Goal: Check status: Check status

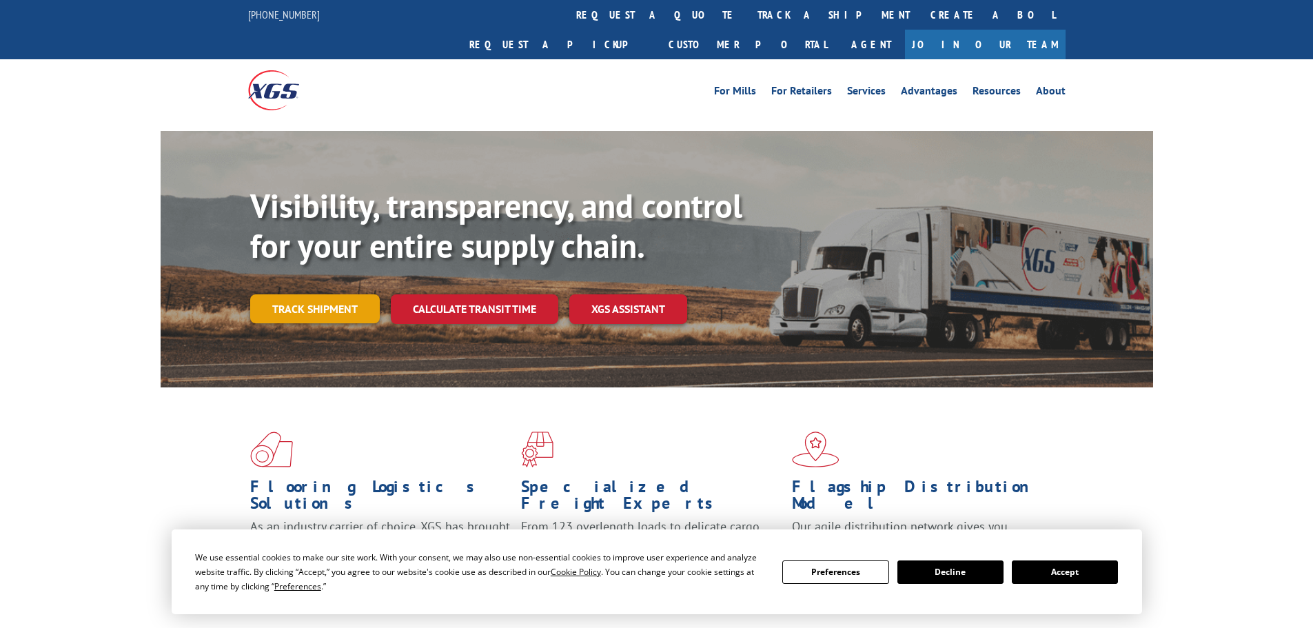
click at [337, 294] on link "Track shipment" at bounding box center [315, 308] width 130 height 29
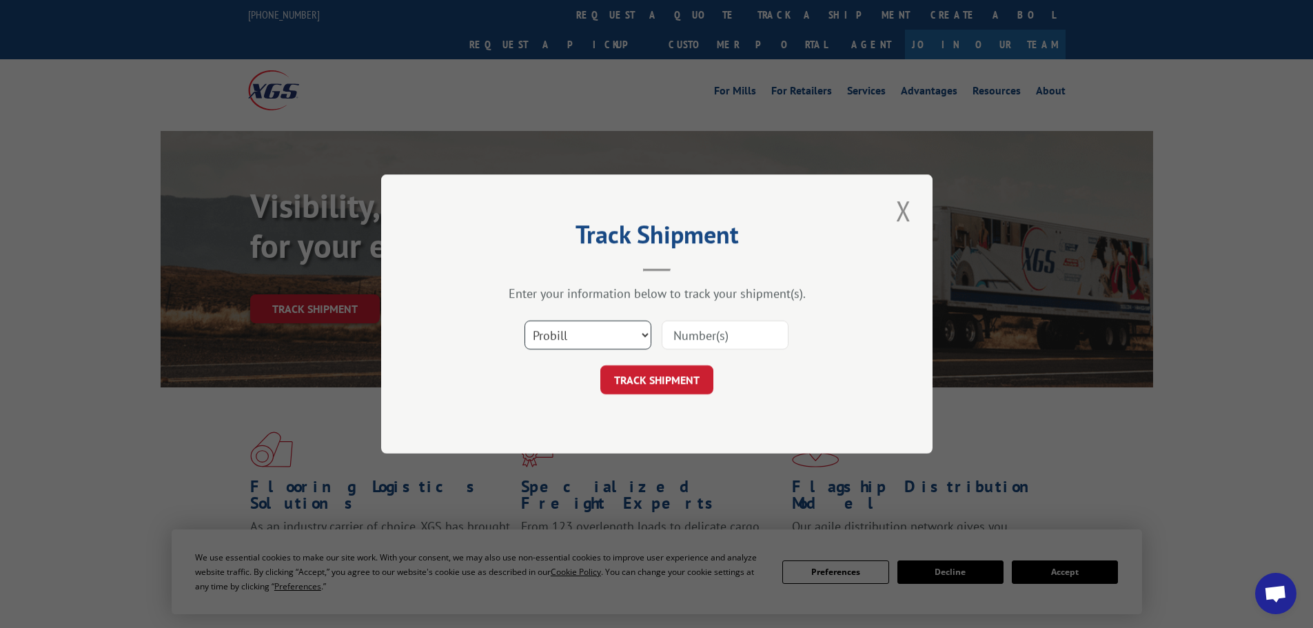
click at [559, 329] on select "Select category... Probill BOL PO" at bounding box center [588, 335] width 127 height 29
select select "bol"
click at [525, 321] on select "Select category... Probill BOL PO" at bounding box center [588, 335] width 127 height 29
click at [707, 343] on input at bounding box center [725, 335] width 127 height 29
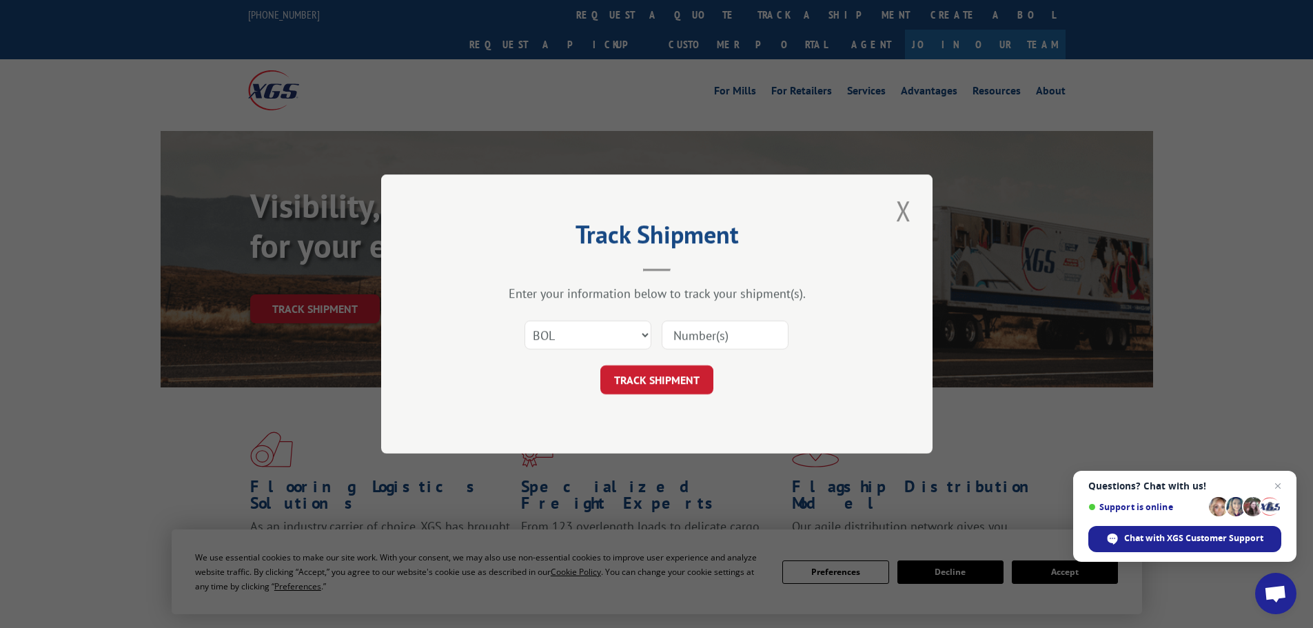
paste input "13544149"
type input "13544149"
click at [673, 372] on button "TRACK SHIPMENT" at bounding box center [656, 379] width 113 height 29
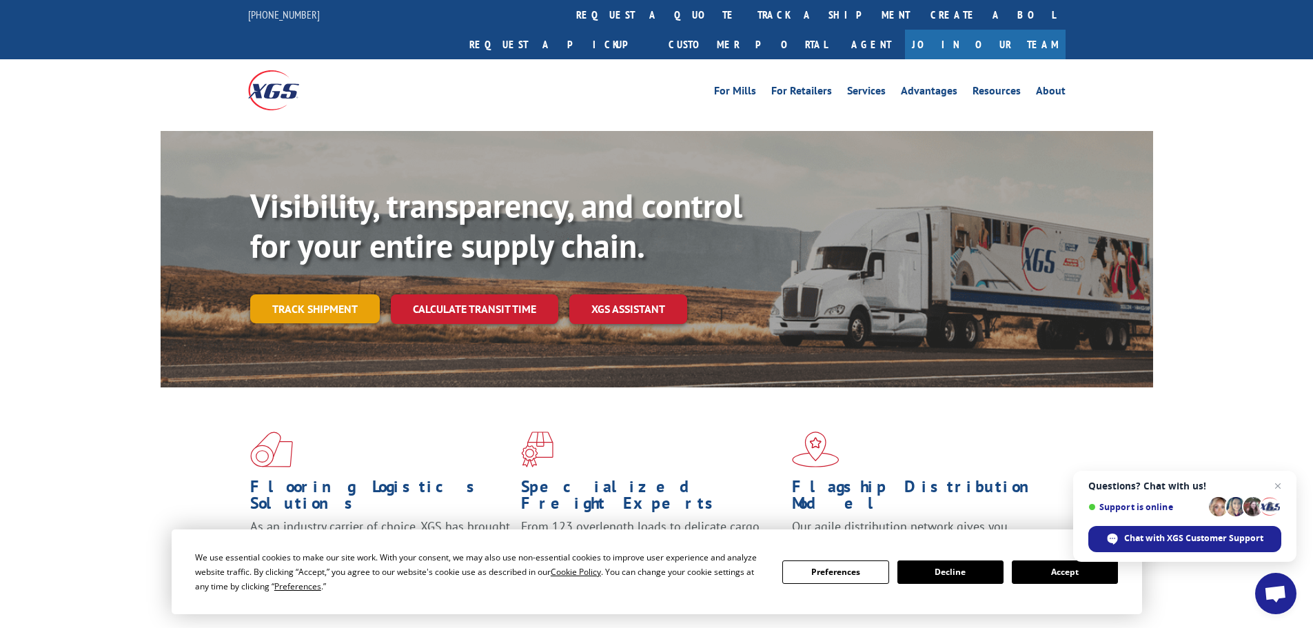
click at [303, 294] on link "Track shipment" at bounding box center [315, 308] width 130 height 29
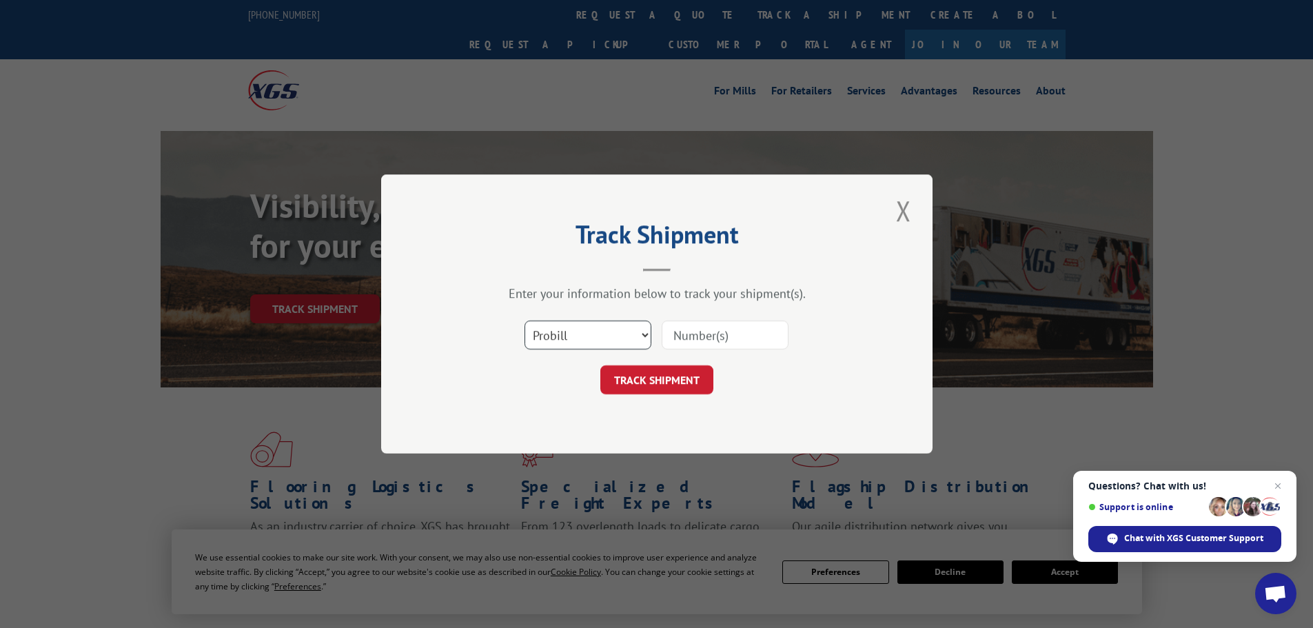
click at [578, 338] on select "Select category... Probill BOL PO" at bounding box center [588, 335] width 127 height 29
select select "bol"
click at [525, 321] on select "Select category... Probill BOL PO" at bounding box center [588, 335] width 127 height 29
click at [703, 332] on input at bounding box center [725, 335] width 127 height 29
paste input "5940228"
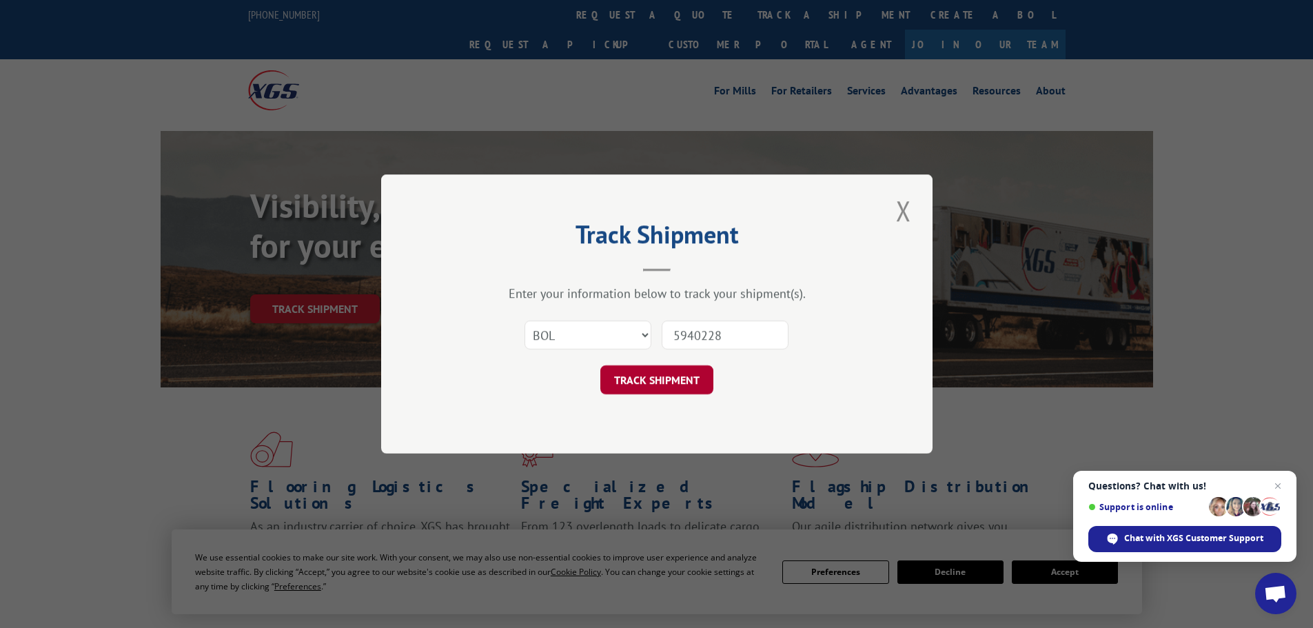
type input "5940228"
drag, startPoint x: 664, startPoint y: 383, endPoint x: 685, endPoint y: 374, distance: 22.3
click at [669, 381] on button "TRACK SHIPMENT" at bounding box center [656, 379] width 113 height 29
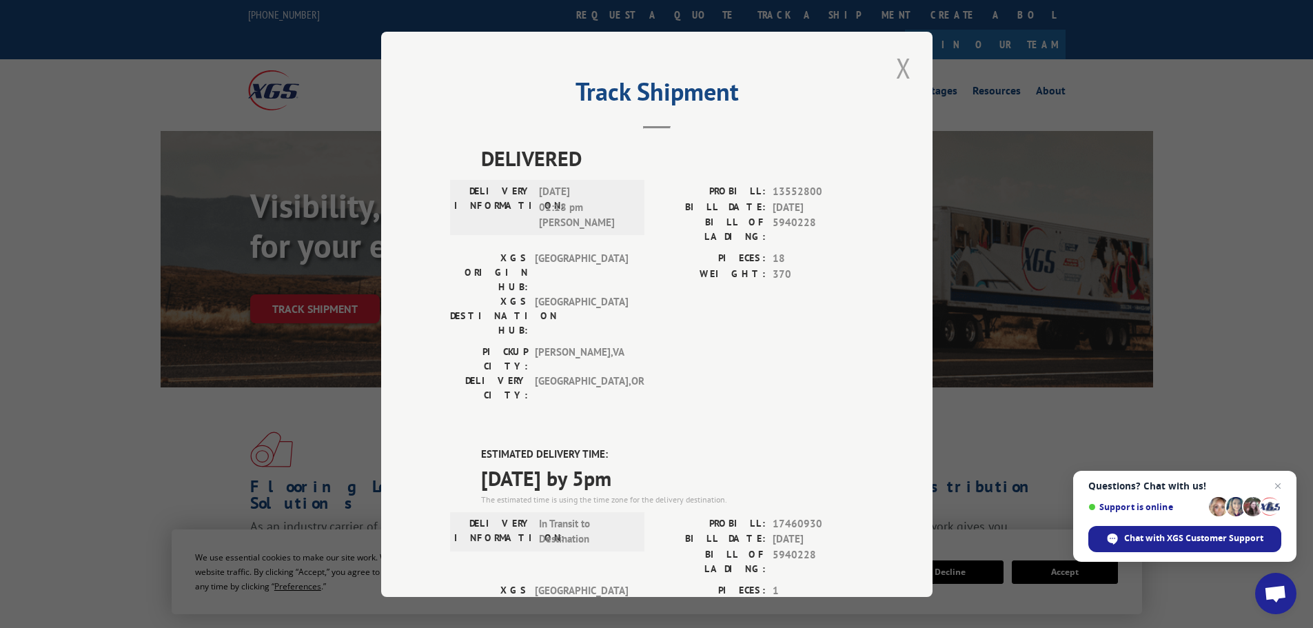
click at [909, 60] on button "Close modal" at bounding box center [903, 68] width 23 height 38
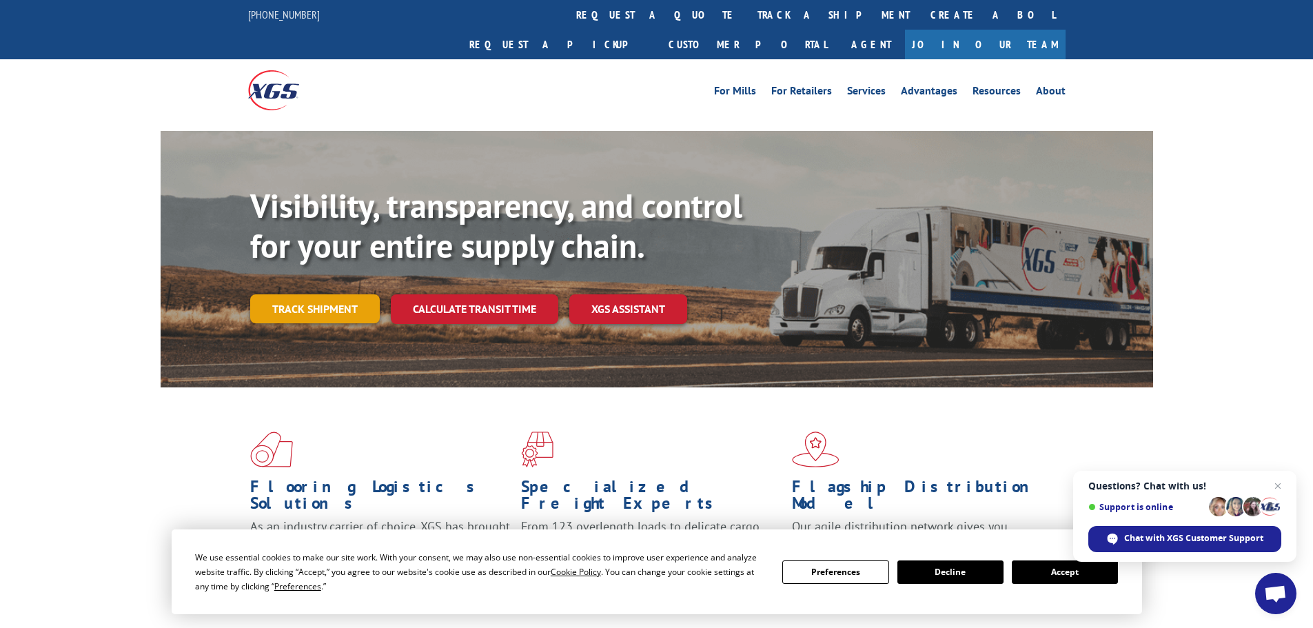
click at [296, 294] on link "Track shipment" at bounding box center [315, 308] width 130 height 29
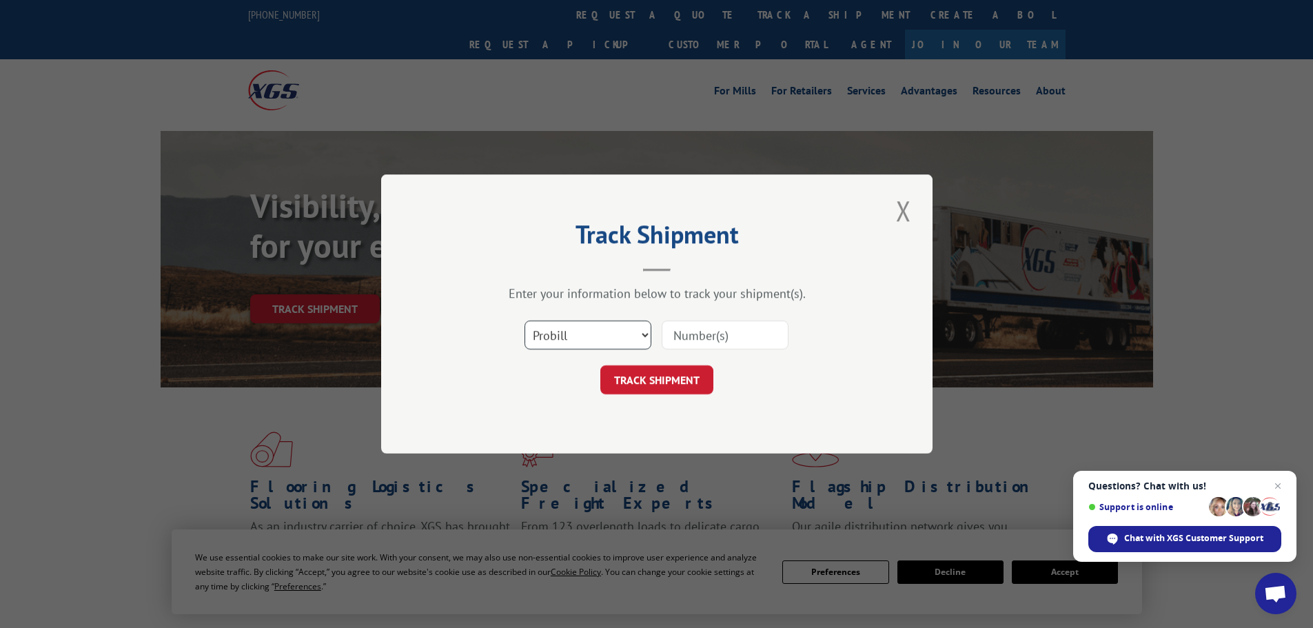
click at [605, 343] on select "Select category... Probill BOL PO" at bounding box center [588, 335] width 127 height 29
select select "bol"
click at [525, 321] on select "Select category... Probill BOL PO" at bounding box center [588, 335] width 127 height 29
paste input "5949957"
type input "5949957"
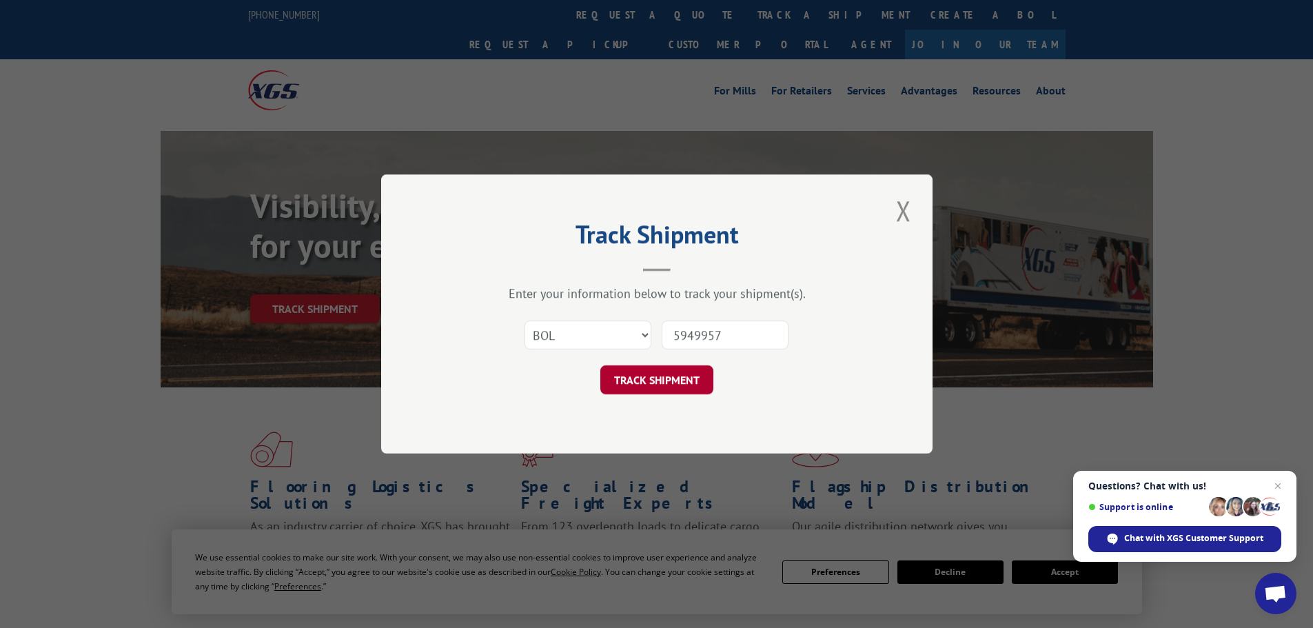
click at [654, 377] on button "TRACK SHIPMENT" at bounding box center [656, 379] width 113 height 29
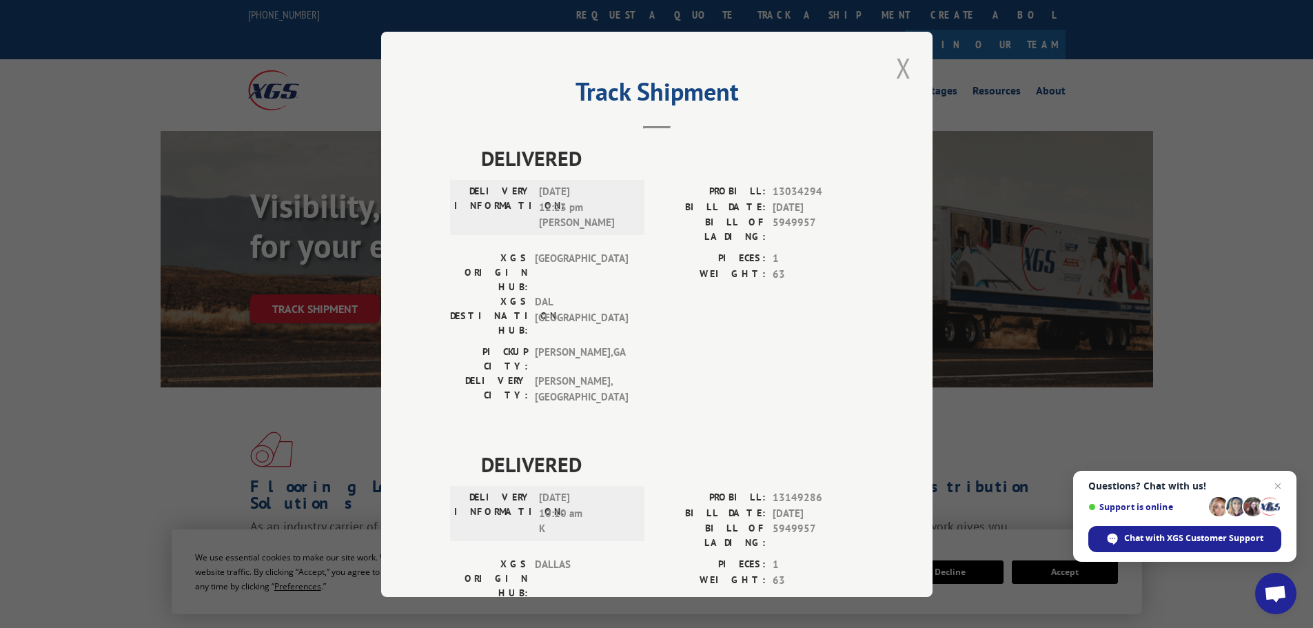
click at [894, 61] on button "Close modal" at bounding box center [903, 68] width 23 height 38
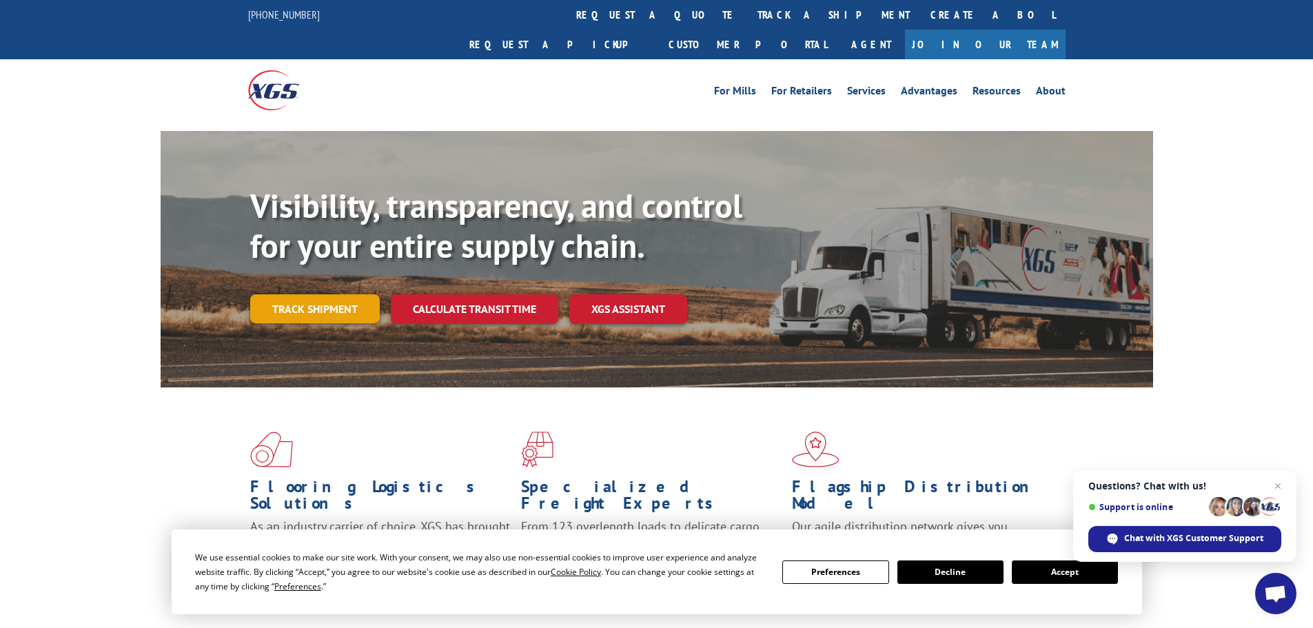
click at [350, 294] on link "Track shipment" at bounding box center [315, 308] width 130 height 29
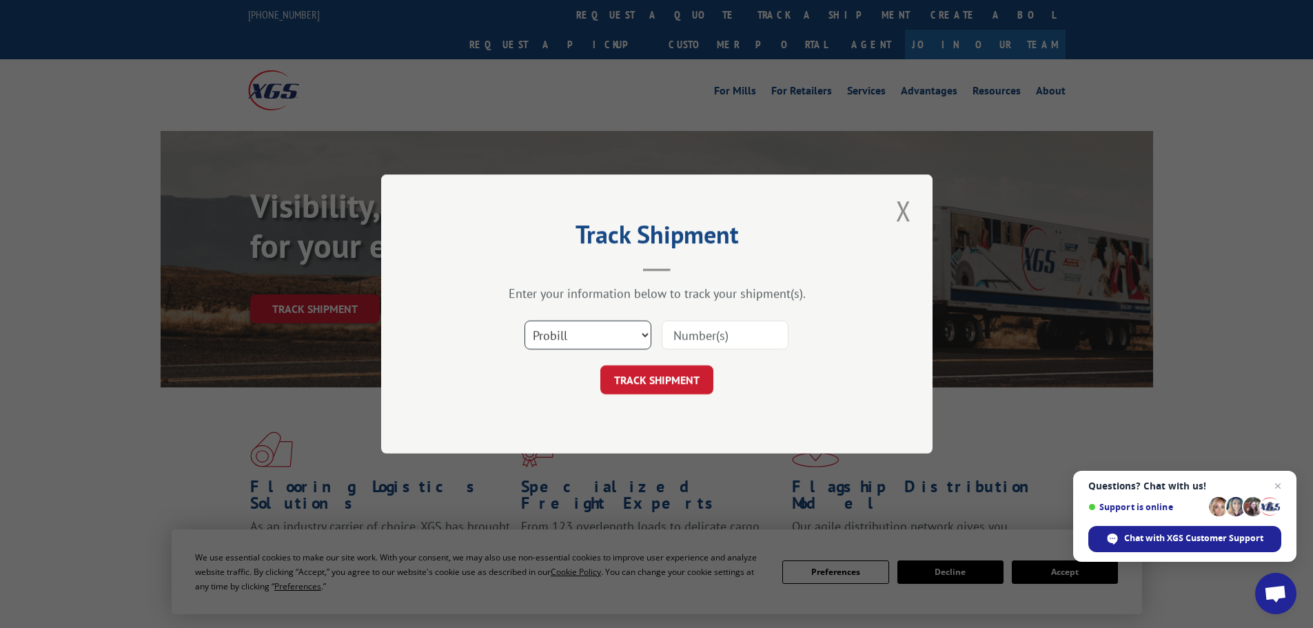
click at [544, 336] on select "Select category... Probill BOL PO" at bounding box center [588, 335] width 127 height 29
select select "bol"
click at [525, 321] on select "Select category... Probill BOL PO" at bounding box center [588, 335] width 127 height 29
click at [698, 334] on input at bounding box center [725, 335] width 127 height 29
paste input "5956460"
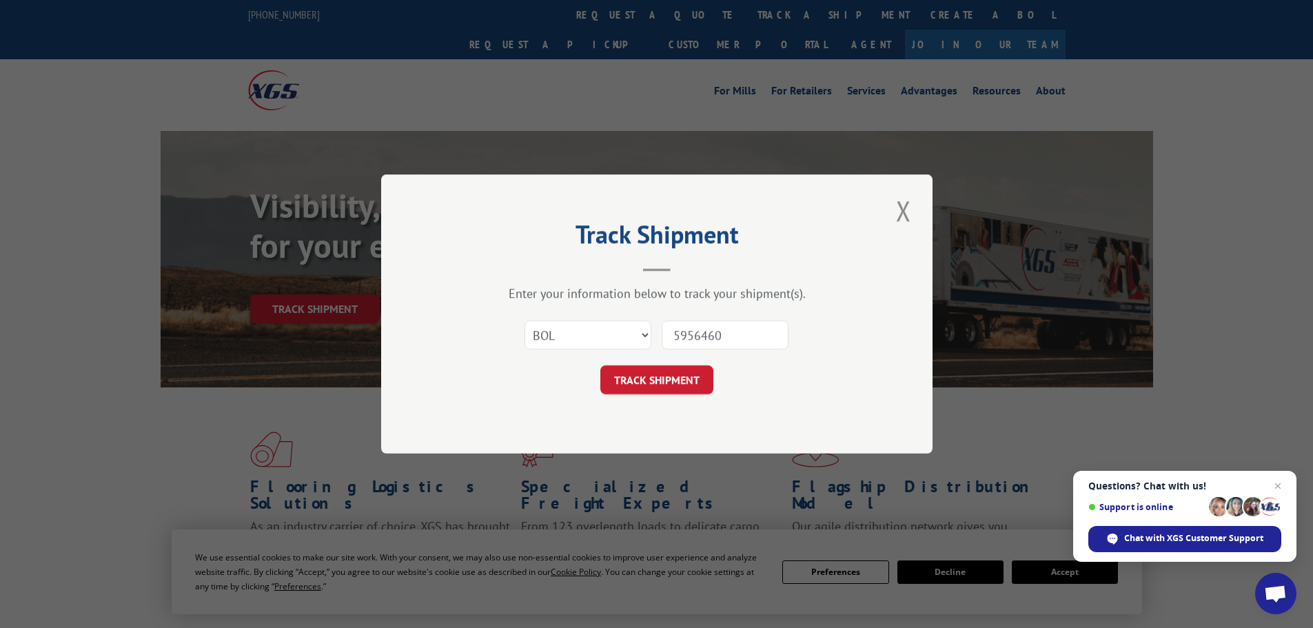
type input "5956460"
click at [671, 395] on div "Track Shipment Enter your information below to track your shipment(s). Select c…" at bounding box center [657, 313] width 552 height 279
click at [661, 381] on button "TRACK SHIPMENT" at bounding box center [656, 379] width 113 height 29
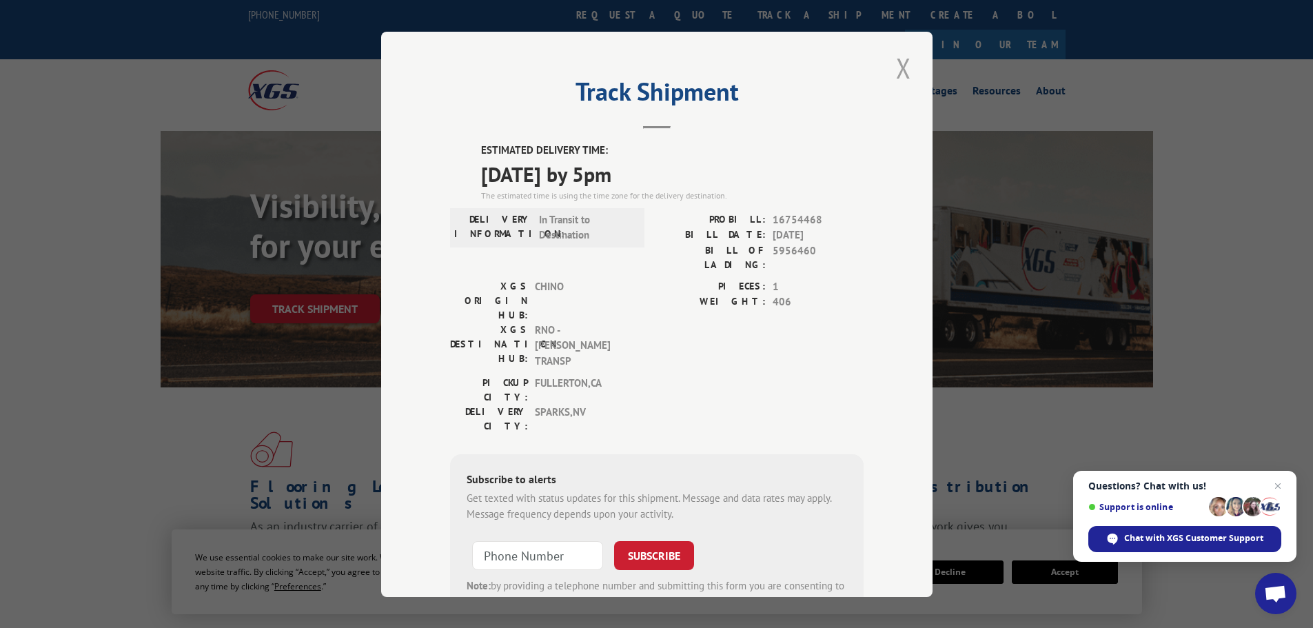
click at [897, 70] on button "Close modal" at bounding box center [903, 68] width 23 height 38
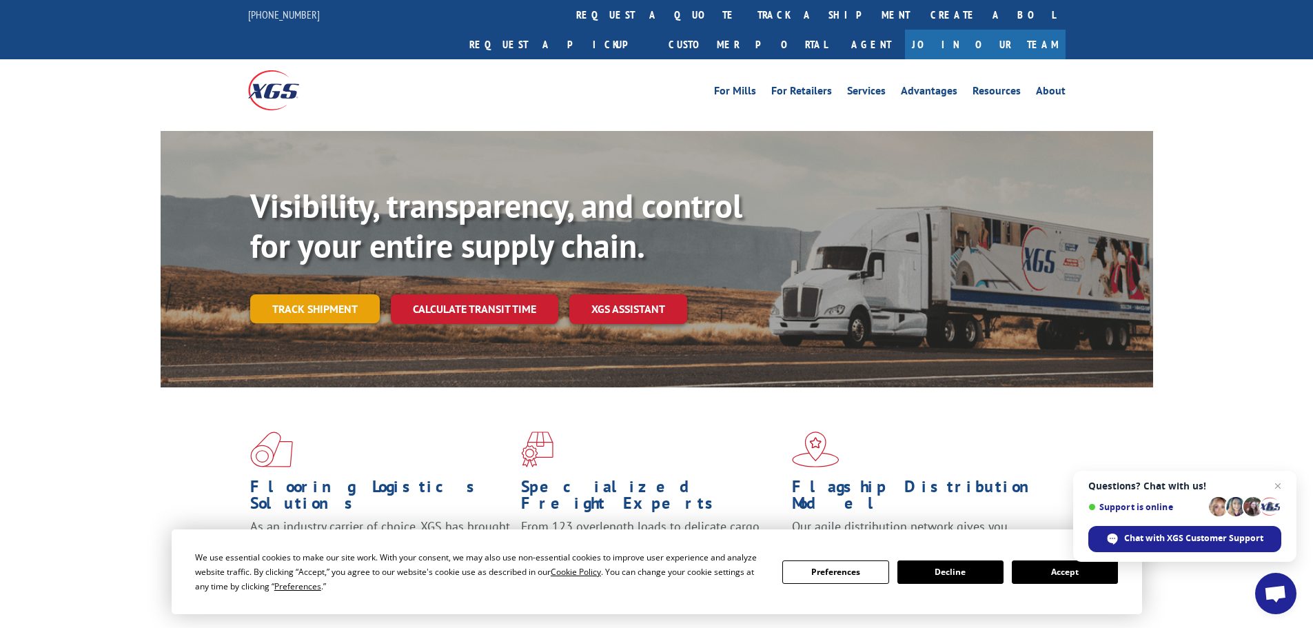
click at [341, 294] on link "Track shipment" at bounding box center [315, 308] width 130 height 29
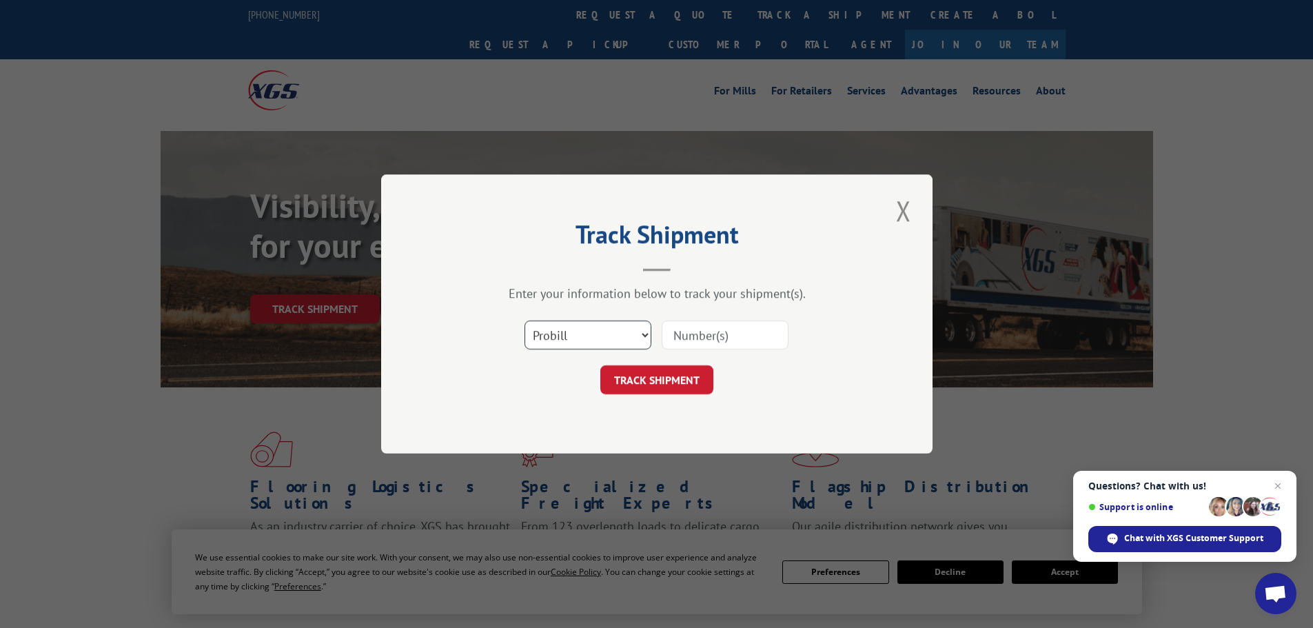
click at [571, 341] on select "Select category... Probill BOL PO" at bounding box center [588, 335] width 127 height 29
select select "bol"
click at [525, 321] on select "Select category... Probill BOL PO" at bounding box center [588, 335] width 127 height 29
click at [679, 342] on input at bounding box center [725, 335] width 127 height 29
paste input "5956460"
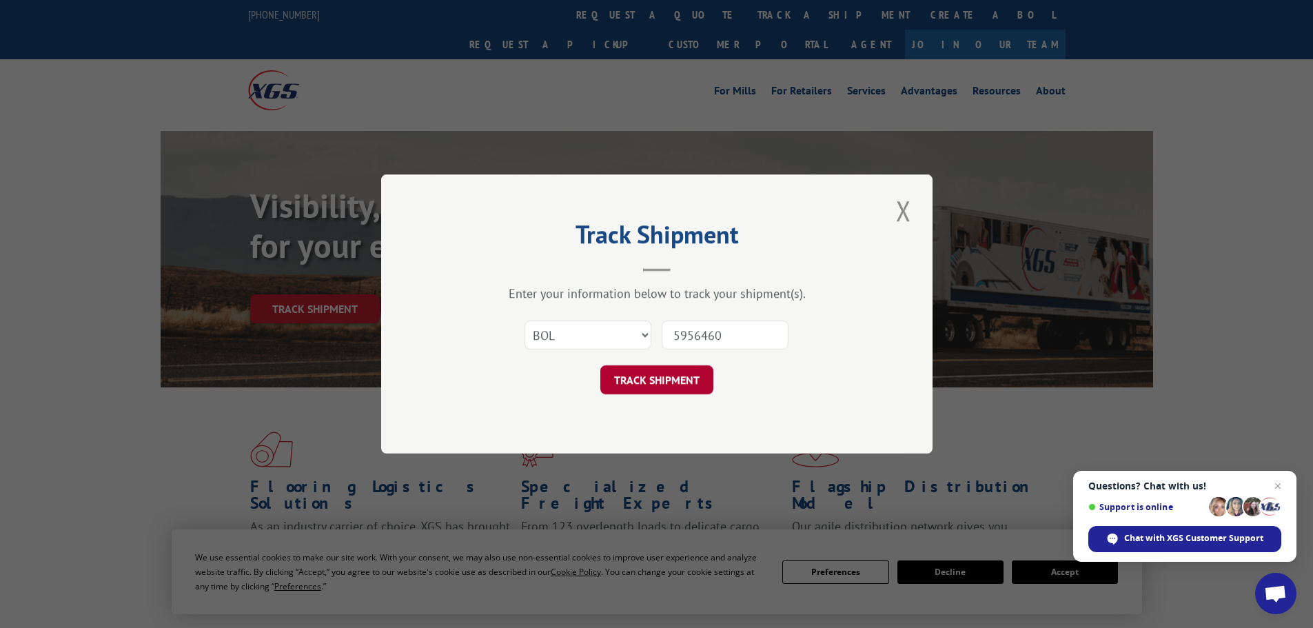
type input "5956460"
click at [667, 376] on button "TRACK SHIPMENT" at bounding box center [656, 379] width 113 height 29
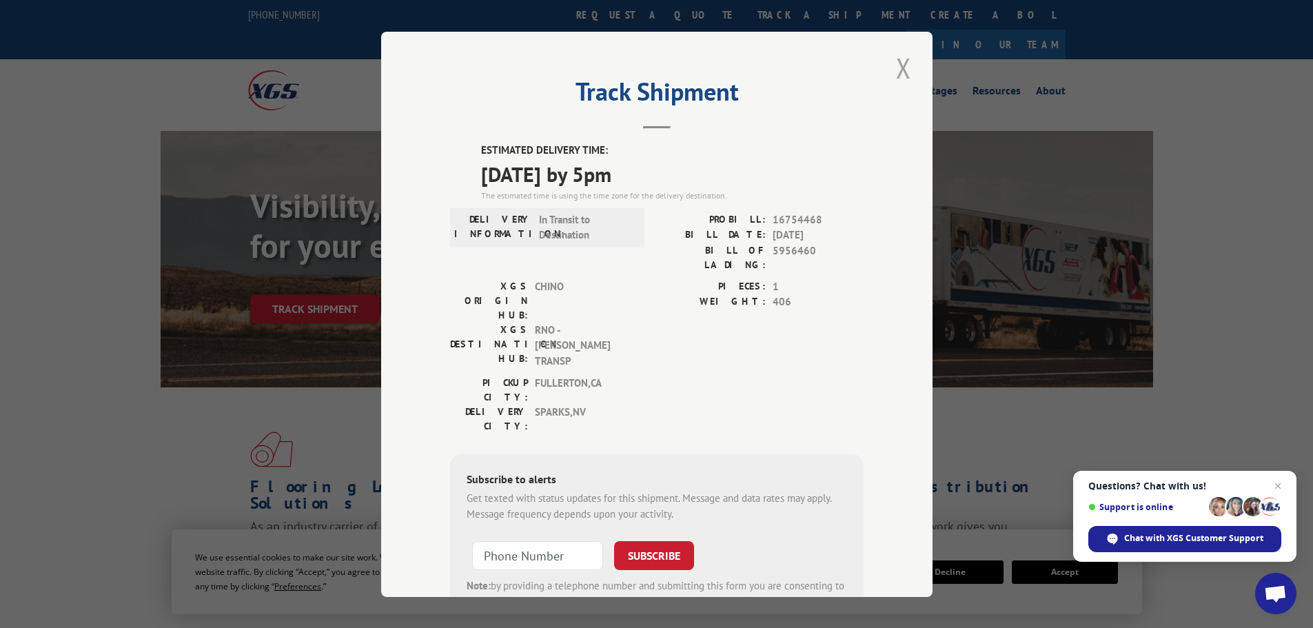
click at [904, 72] on button "Close modal" at bounding box center [903, 68] width 23 height 38
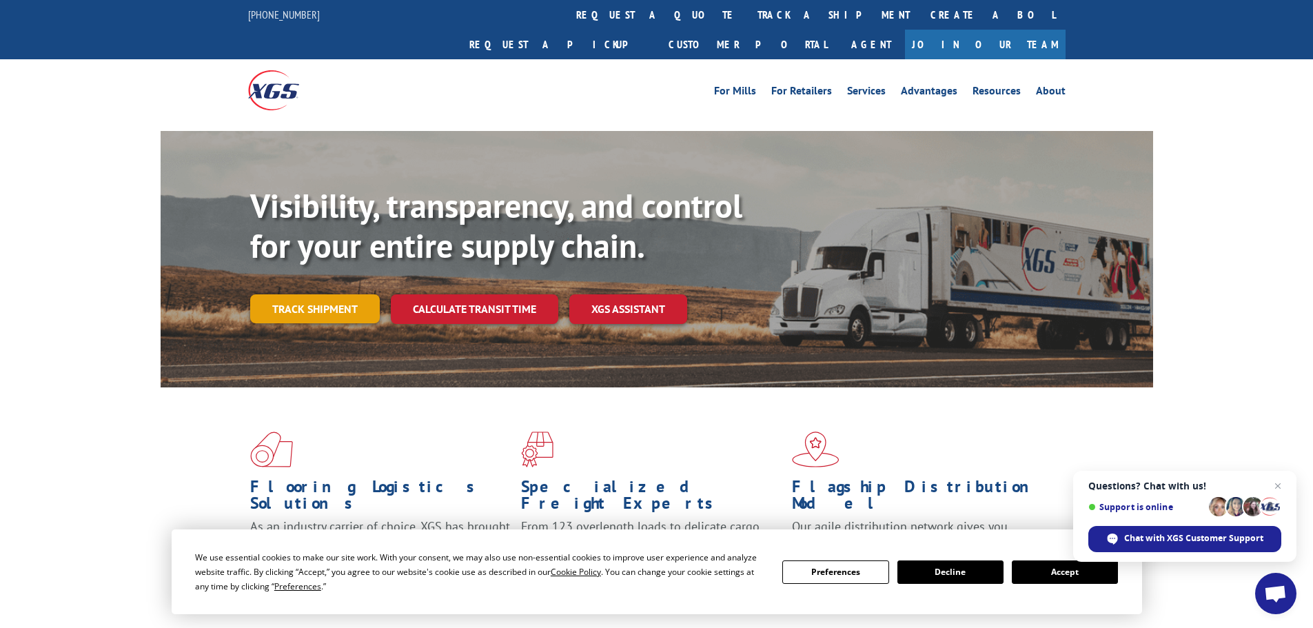
click at [308, 294] on link "Track shipment" at bounding box center [315, 308] width 130 height 29
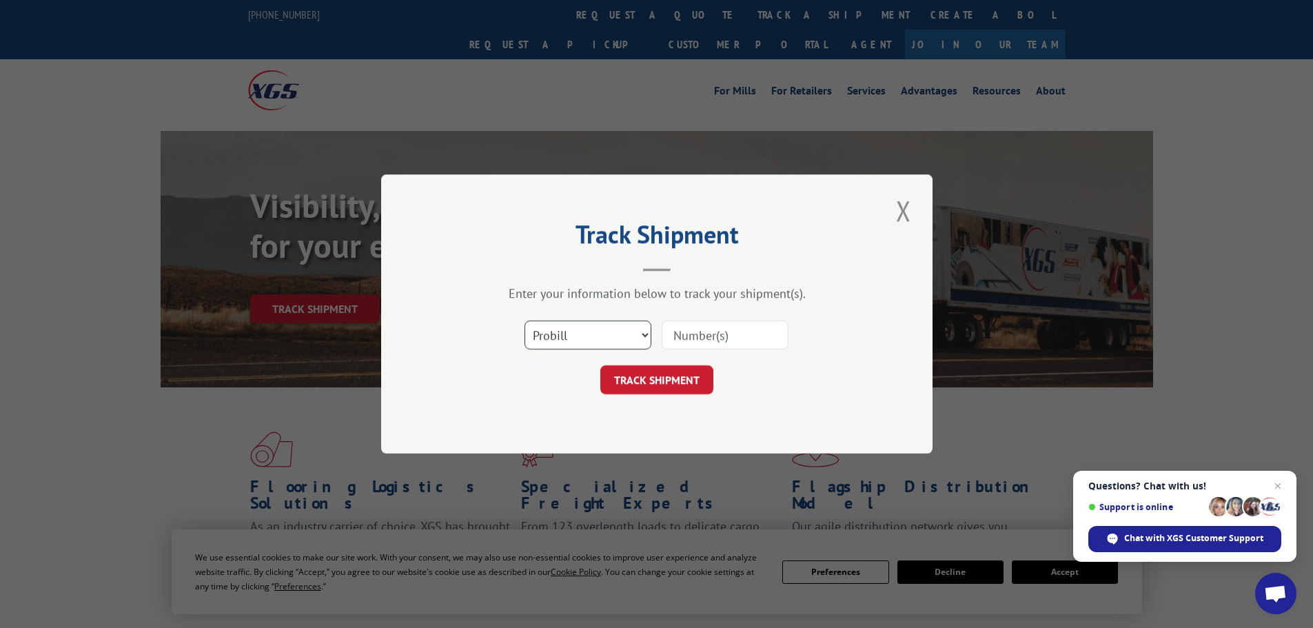
click at [623, 333] on select "Select category... Probill BOL PO" at bounding box center [588, 335] width 127 height 29
select select "bol"
click at [525, 321] on select "Select category... Probill BOL PO" at bounding box center [588, 335] width 127 height 29
click at [718, 334] on input at bounding box center [725, 335] width 127 height 29
paste input "5956148"
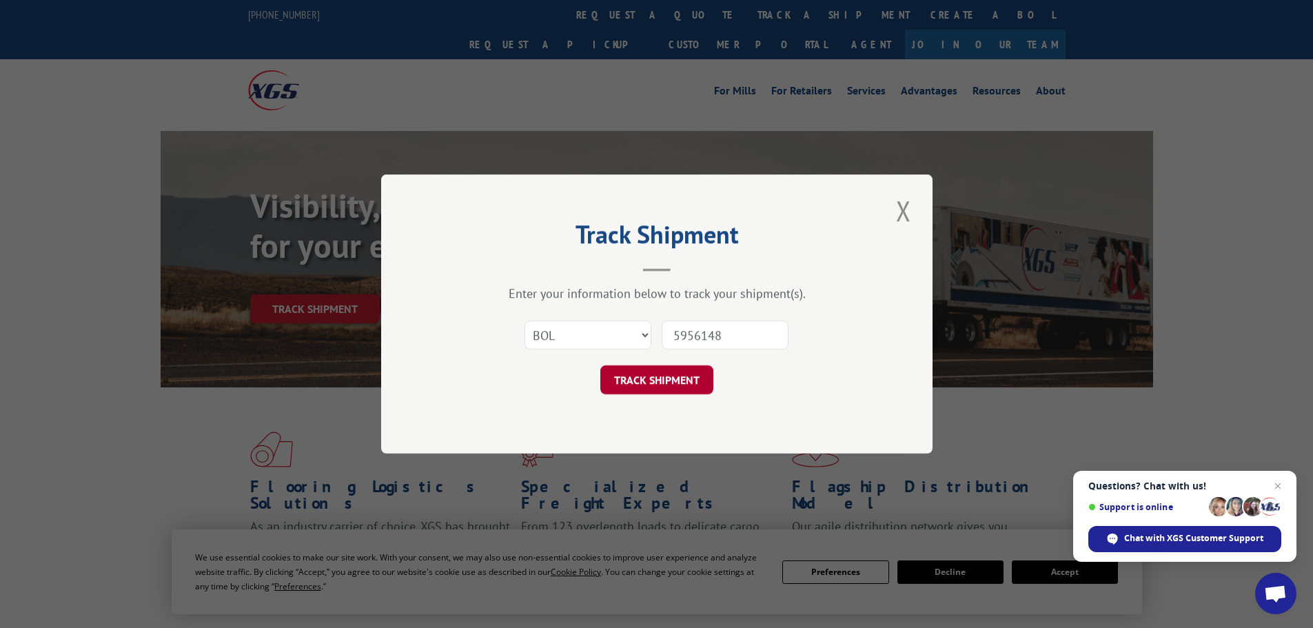
type input "5956148"
click at [678, 385] on button "TRACK SHIPMENT" at bounding box center [656, 379] width 113 height 29
